Goal: Task Accomplishment & Management: Manage account settings

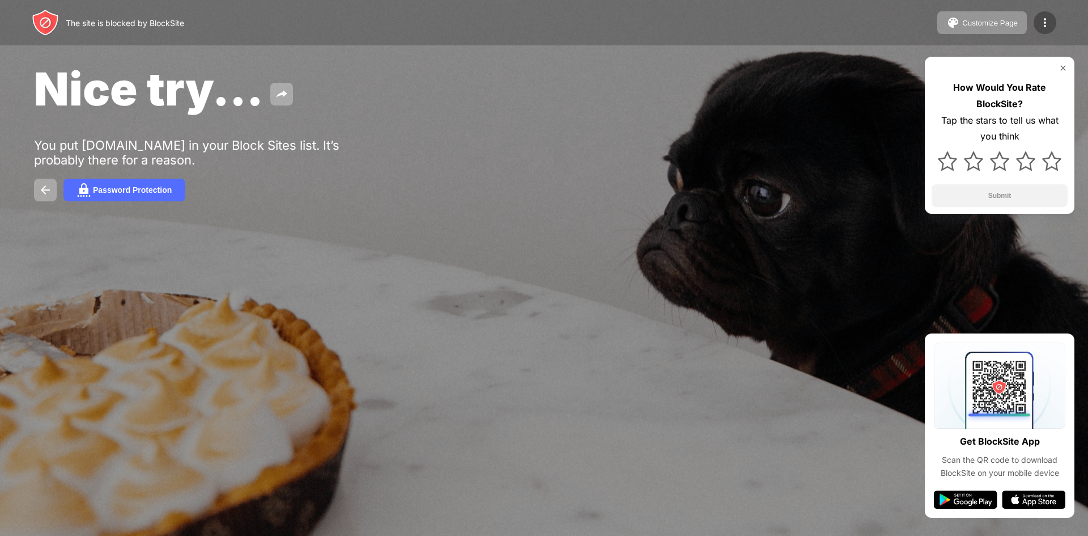
click at [1041, 15] on div at bounding box center [1045, 22] width 23 height 23
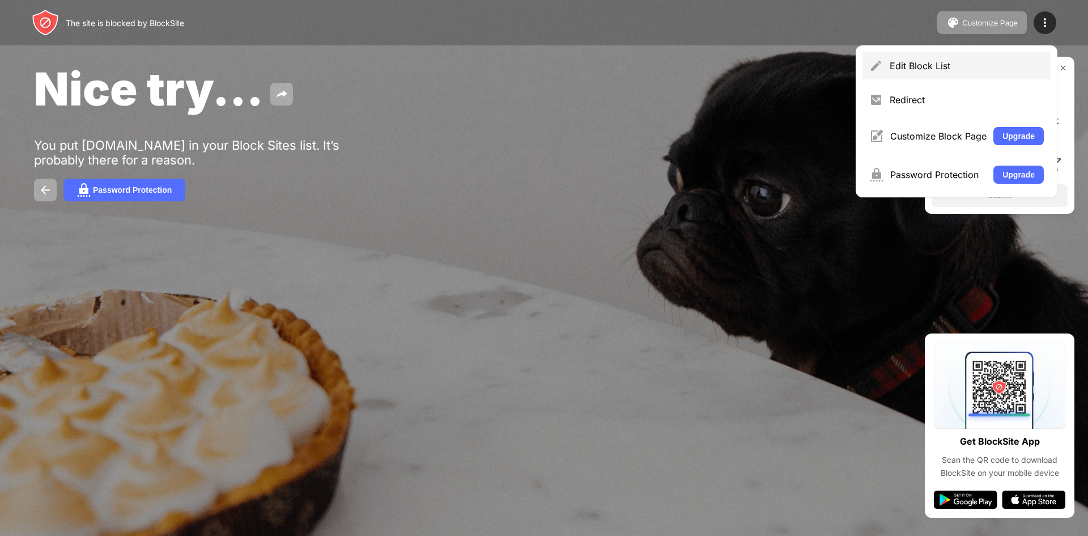
click at [917, 66] on div "Edit Block List" at bounding box center [967, 65] width 154 height 11
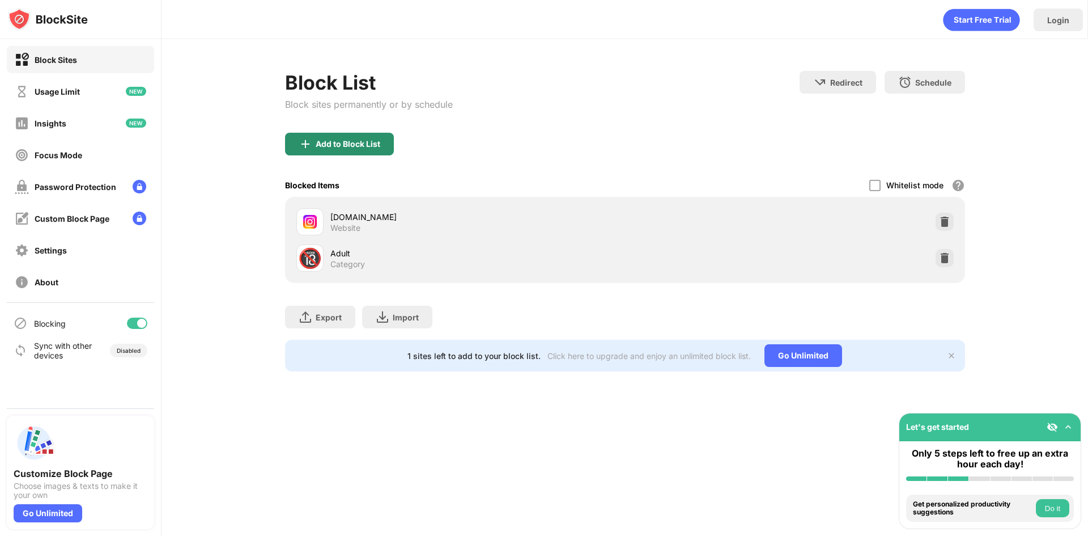
click at [375, 144] on div "Add to Block List" at bounding box center [348, 143] width 65 height 9
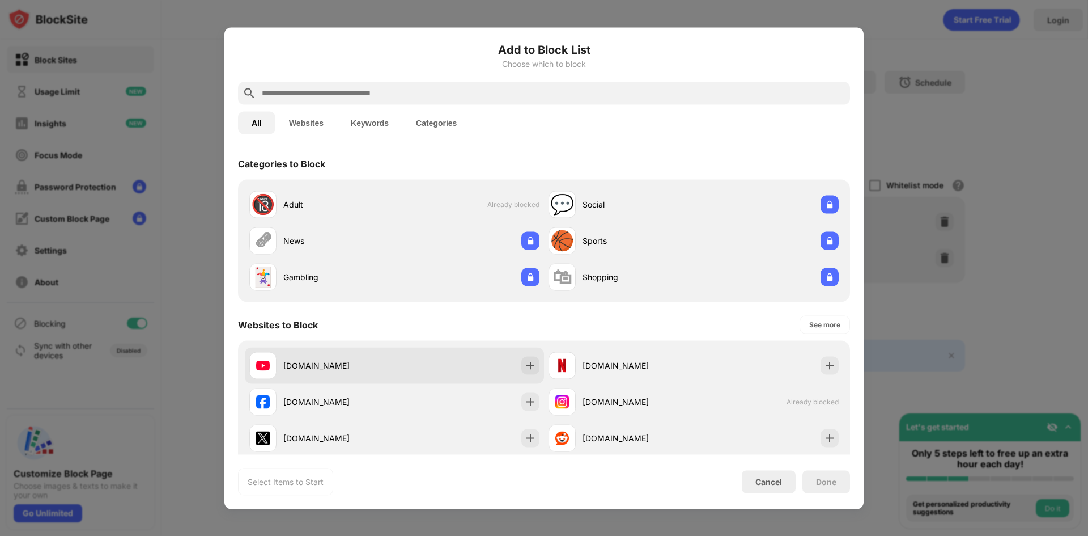
click at [497, 372] on div "[DOMAIN_NAME]" at bounding box center [394, 365] width 299 height 36
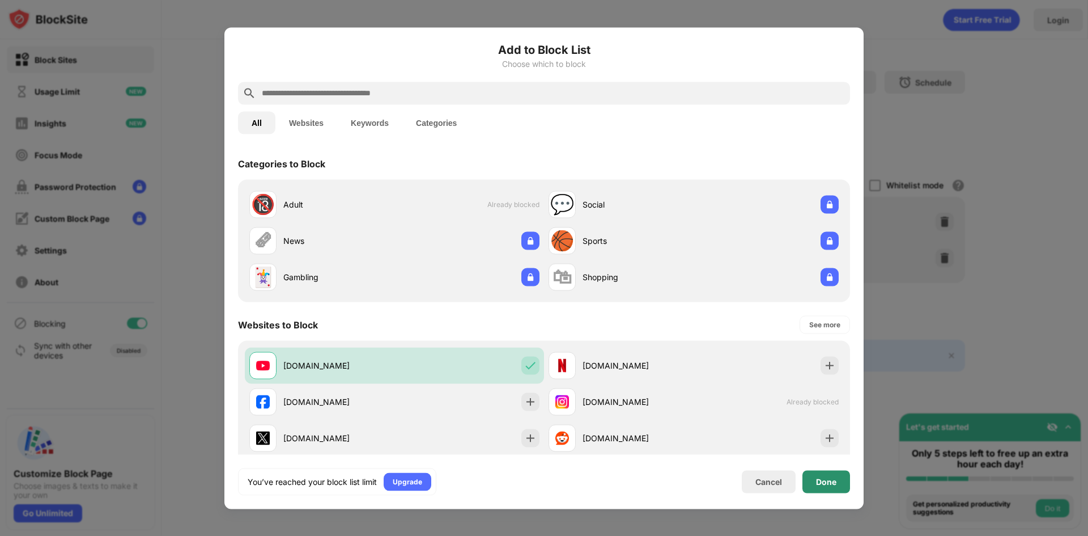
click at [807, 474] on div "Done" at bounding box center [827, 481] width 48 height 23
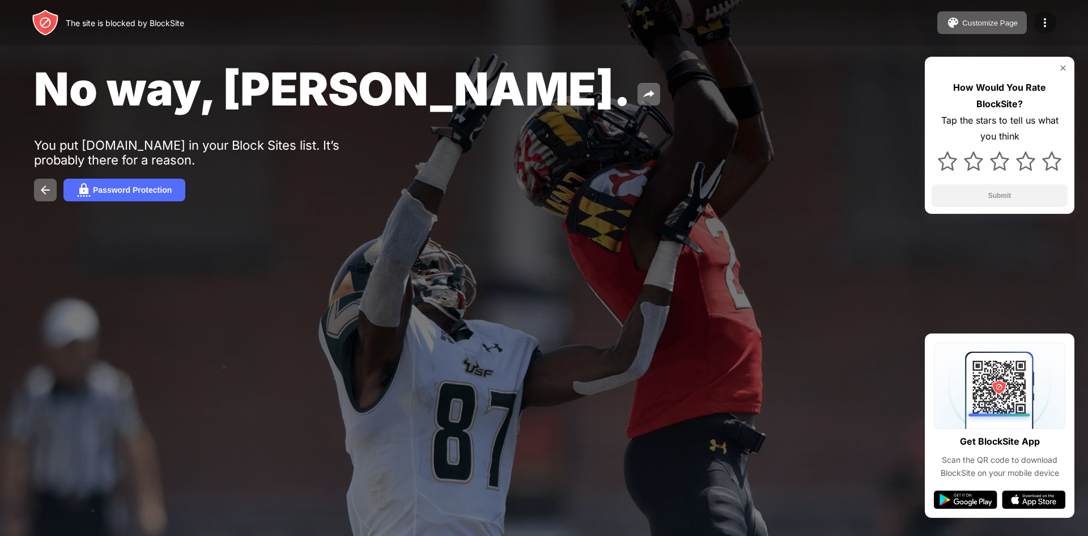
click at [1049, 23] on img at bounding box center [1045, 23] width 14 height 14
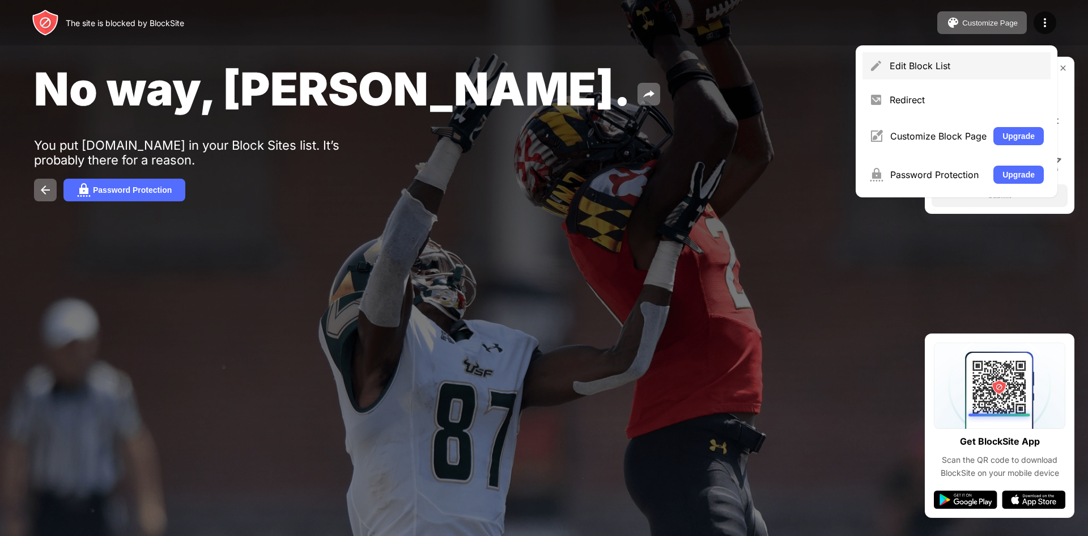
click at [867, 70] on div "Edit Block List" at bounding box center [957, 65] width 188 height 27
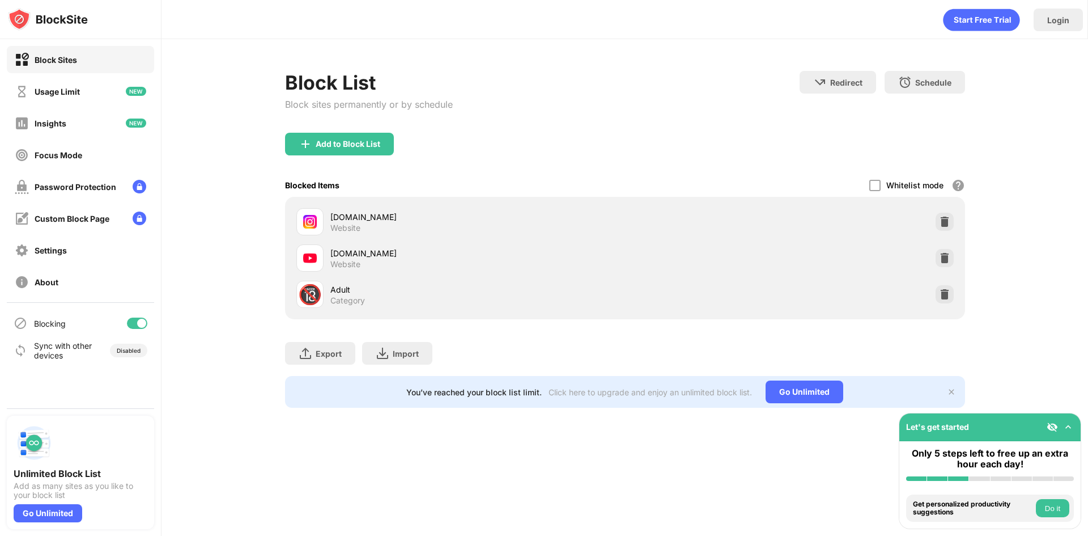
click at [507, 265] on div "[DOMAIN_NAME] Website" at bounding box center [477, 258] width 295 height 22
click at [945, 265] on div at bounding box center [945, 258] width 18 height 18
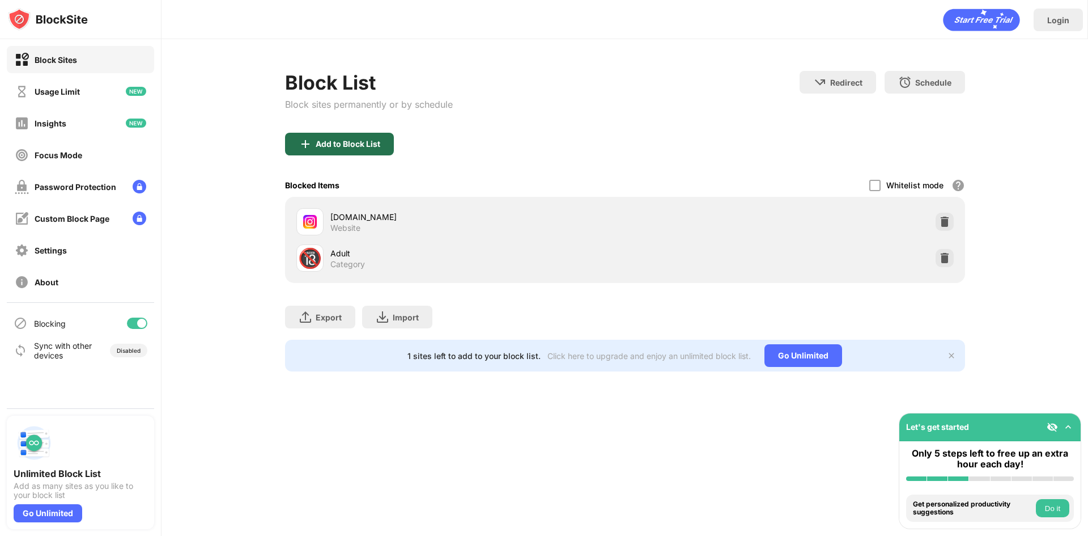
click at [336, 142] on div "Add to Block List" at bounding box center [348, 143] width 65 height 9
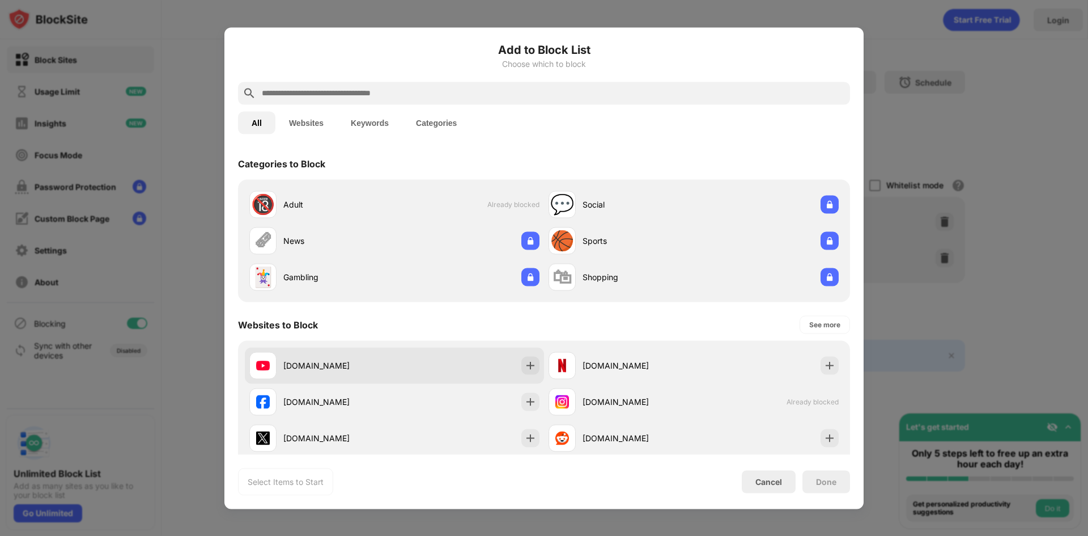
click at [456, 347] on div "[DOMAIN_NAME]" at bounding box center [394, 365] width 299 height 36
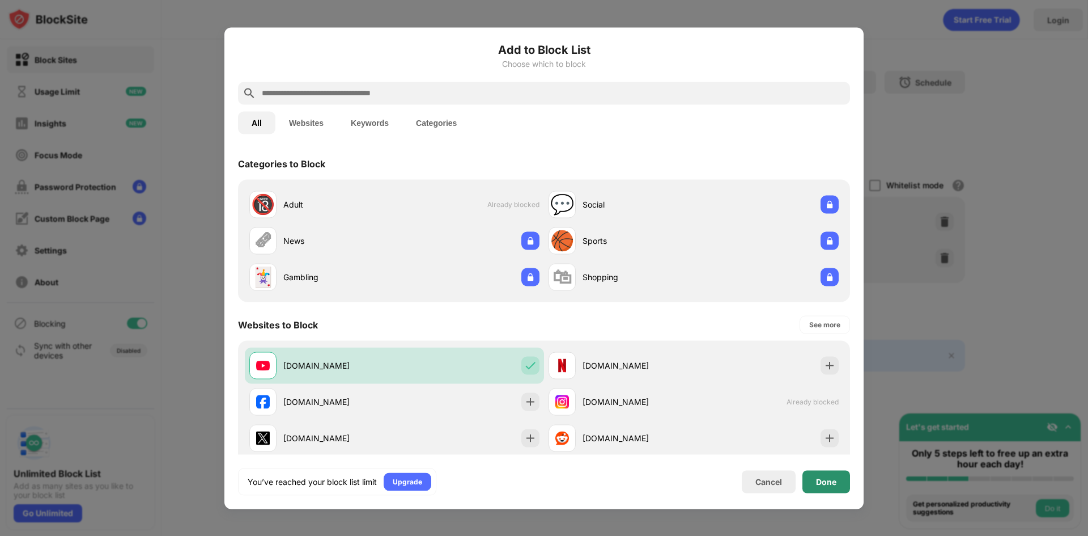
click at [829, 477] on div "Done" at bounding box center [826, 481] width 20 height 9
